Goal: Transaction & Acquisition: Obtain resource

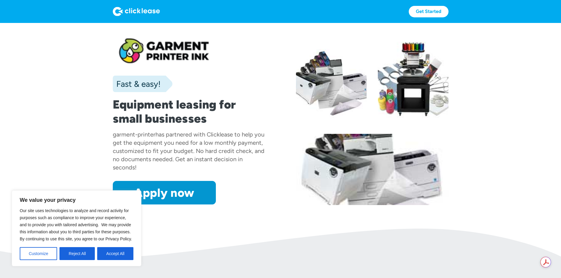
drag, startPoint x: 110, startPoint y: 257, endPoint x: 113, endPoint y: 256, distance: 3.6
click at [110, 257] on button "Accept All" at bounding box center [115, 253] width 36 height 13
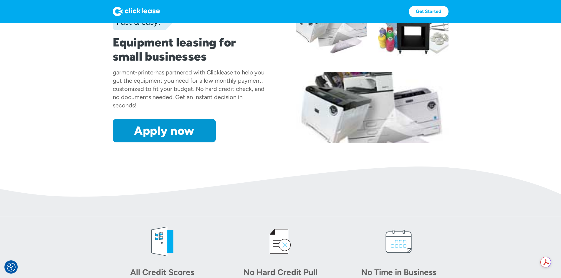
scroll to position [59, 0]
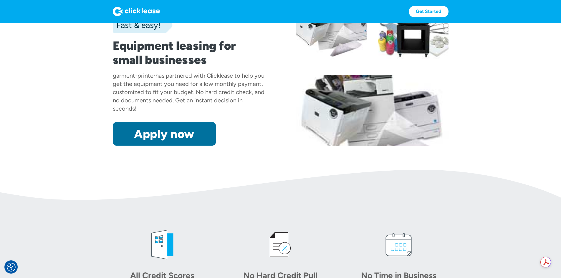
click at [142, 146] on link "Apply now" at bounding box center [164, 134] width 103 height 24
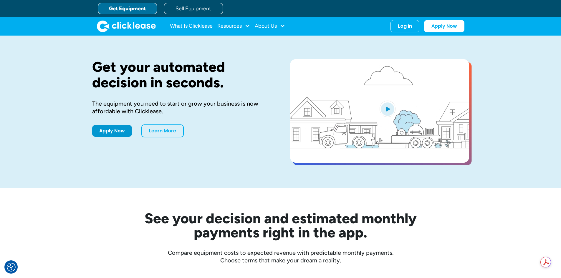
drag, startPoint x: 206, startPoint y: 138, endPoint x: 215, endPoint y: 138, distance: 8.8
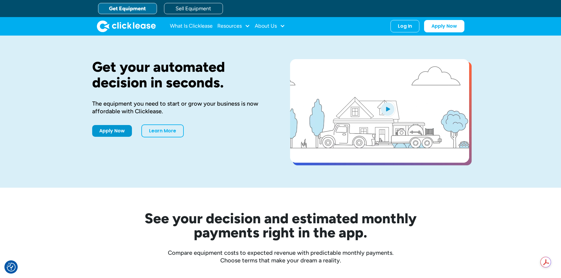
click at [207, 138] on div "Get your automated decision in seconds. The equipment you need to start or grow…" at bounding box center [181, 111] width 179 height 105
